Goal: Leave review/rating: Share an evaluation or opinion about a product, service, or content

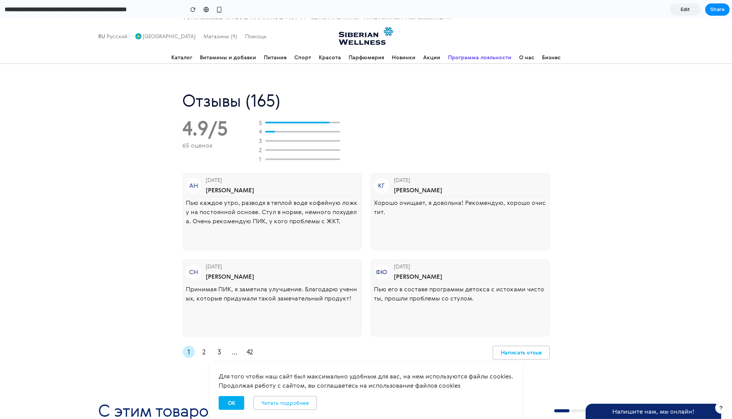
scroll to position [1720, 0]
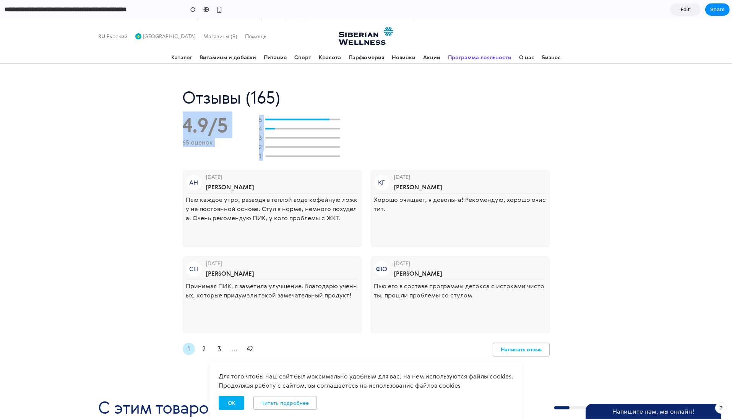
drag, startPoint x: 180, startPoint y: 138, endPoint x: 184, endPoint y: 171, distance: 33.5
click at [183, 171] on div "Отзывы (165) 4.9/5 65 оценок 5 4 3 2 1 АН [DATE] [PERSON_NAME] каждое утро, раз…" at bounding box center [366, 223] width 732 height 304
click at [232, 147] on div "4.9/5 65 оценок" at bounding box center [213, 131] width 61 height 32
drag, startPoint x: 171, startPoint y: 135, endPoint x: 212, endPoint y: 169, distance: 53.4
click at [227, 170] on div "Отзывы (165) 4.9/5 65 оценок 5 4 3 2 1 АН [DATE] [PERSON_NAME] каждое утро, раз…" at bounding box center [366, 223] width 732 height 304
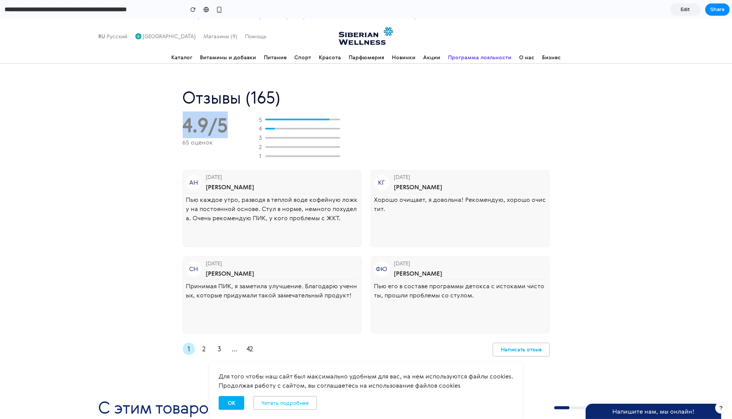
drag, startPoint x: 184, startPoint y: 163, endPoint x: 251, endPoint y: 176, distance: 68.2
click at [251, 161] on div "4.9/5 65 оценок 5 4 3 2 1" at bounding box center [366, 138] width 367 height 46
click at [249, 161] on div "4.9/5 65 оценок 5 4 3 2 1" at bounding box center [366, 138] width 367 height 46
drag, startPoint x: 186, startPoint y: 146, endPoint x: 310, endPoint y: 145, distance: 123.8
click at [310, 106] on div "Отзывы (165)" at bounding box center [366, 97] width 367 height 17
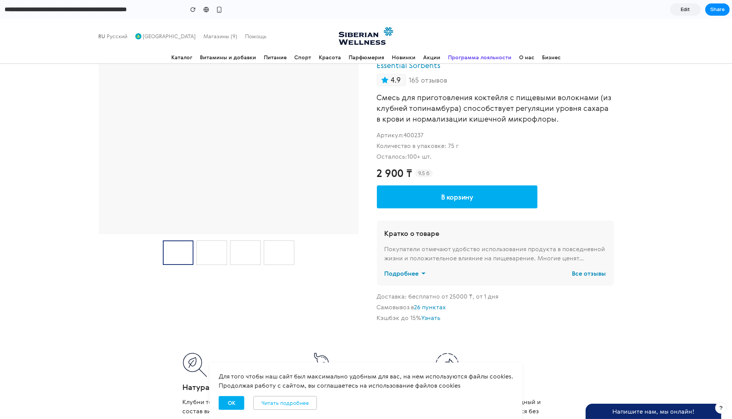
scroll to position [71, 0]
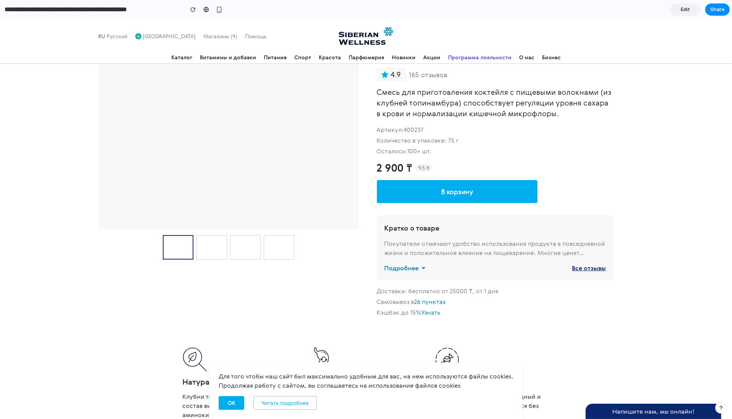
click at [592, 270] on link "Все отзывы" at bounding box center [589, 267] width 34 height 9
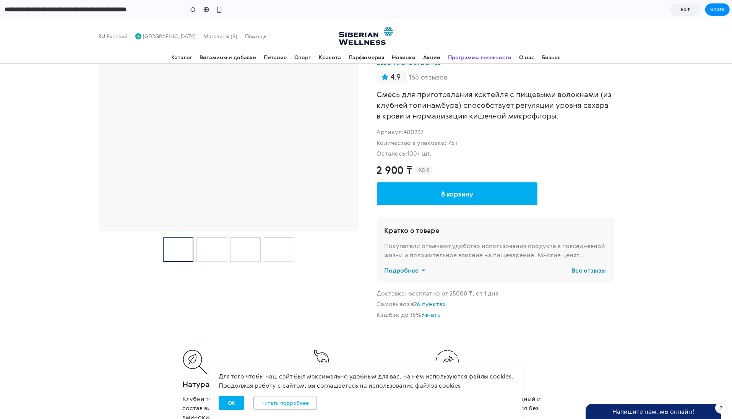
scroll to position [154, 0]
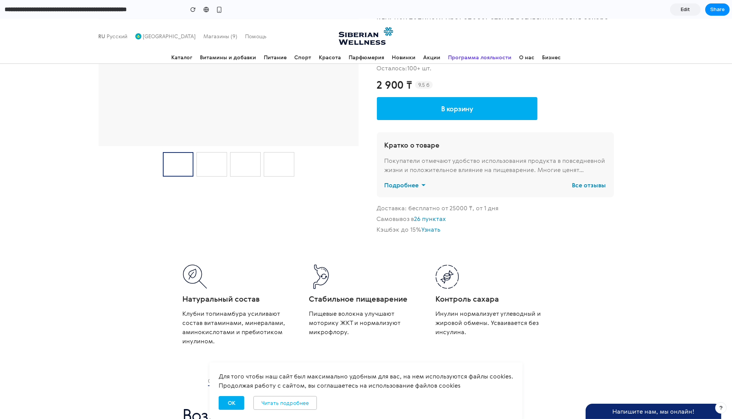
click at [530, 167] on div "Покупатели отмечают удобство использования продукта в повседневной жизни и поло…" at bounding box center [495, 165] width 222 height 18
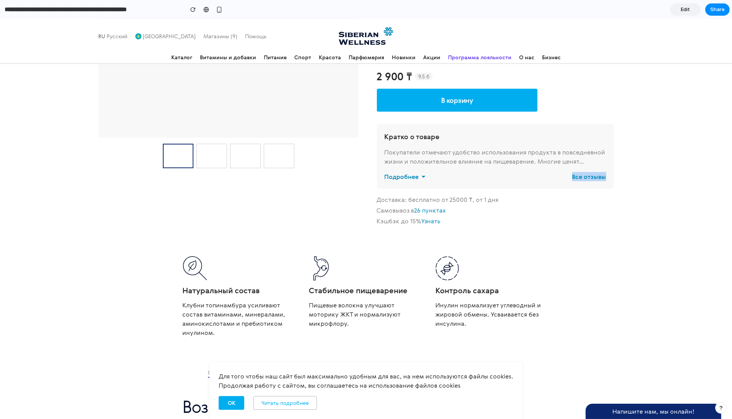
drag, startPoint x: 378, startPoint y: 136, endPoint x: 547, endPoint y: 184, distance: 174.9
click at [547, 184] on div "Кратко о товаре Покупатели отмечают удобство использования продукта в повседнев…" at bounding box center [495, 156] width 237 height 65
click at [544, 171] on div "Кратко о товаре Покупатели отмечают удобство использования продукта в повседнев…" at bounding box center [495, 156] width 237 height 65
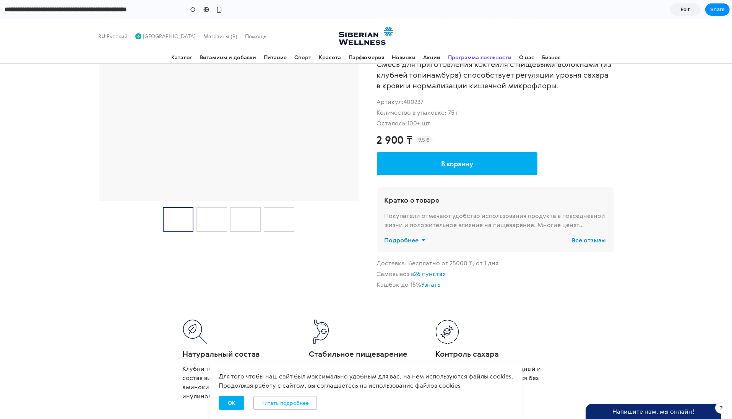
scroll to position [107, 0]
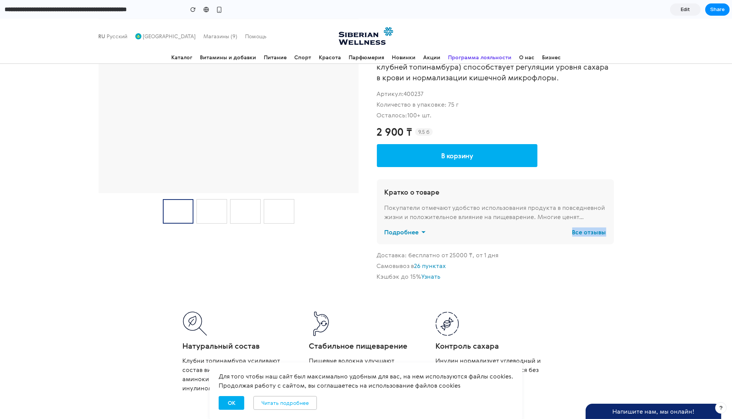
drag, startPoint x: 384, startPoint y: 187, endPoint x: 613, endPoint y: 263, distance: 241.7
click at [613, 263] on div "ПИК-Essential Sorbent - Природный инулиновый концентрат, 75 г Essential Sorbent…" at bounding box center [495, 136] width 237 height 299
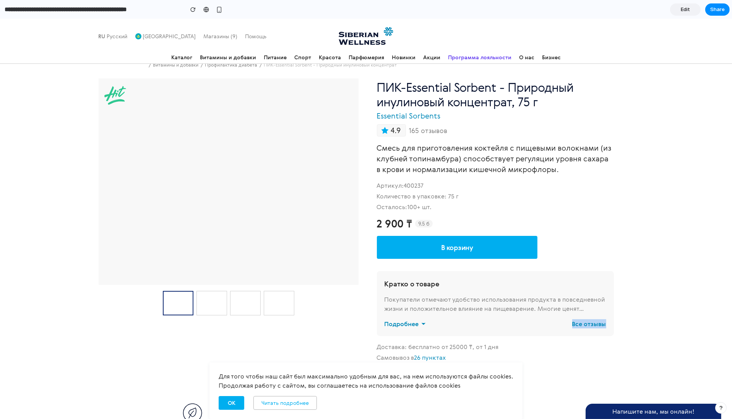
scroll to position [0, 0]
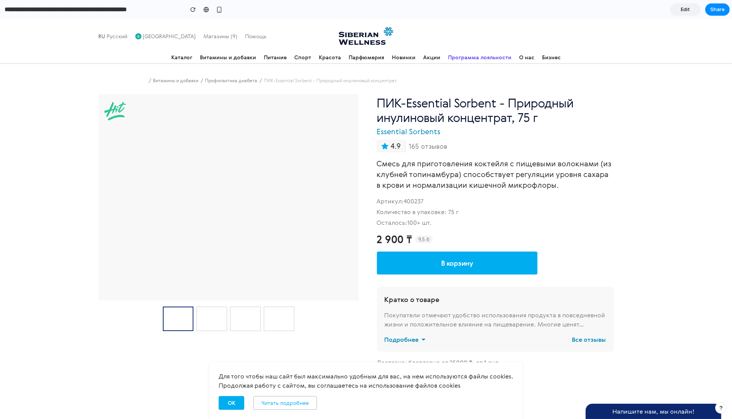
click at [418, 148] on span "165 отзывов" at bounding box center [428, 146] width 39 height 10
